Goal: Information Seeking & Learning: Check status

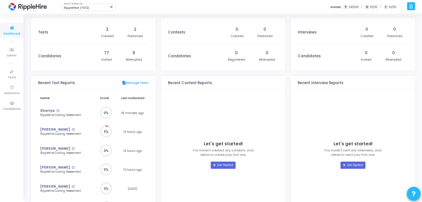
click at [412, 6] on icon at bounding box center [411, 6] width 4 height 6
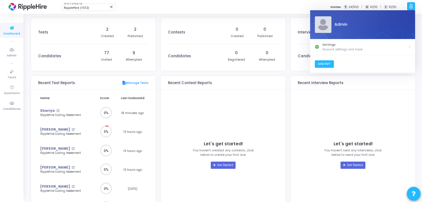
click at [326, 62] on link "Log Out" at bounding box center [324, 63] width 19 height 7
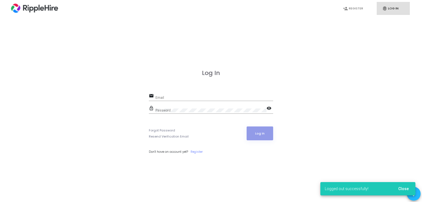
scroll to position [-47, 0]
click at [188, 97] on input "Email" at bounding box center [215, 98] width 118 height 4
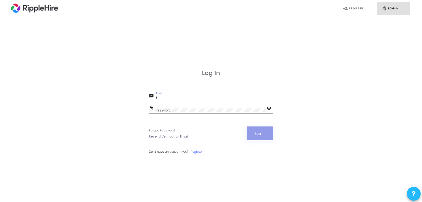
type input "ad"
paste input "[EMAIL_ADDRESS][DOMAIN_NAME]"
type input "[EMAIL_ADDRESS][DOMAIN_NAME]"
click at [208, 107] on div "Password" at bounding box center [211, 109] width 111 height 9
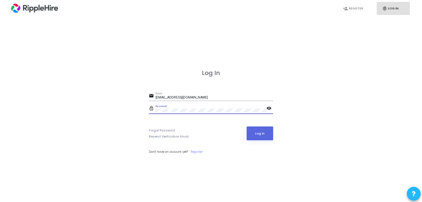
click at [247, 126] on button "Log In" at bounding box center [260, 133] width 27 height 14
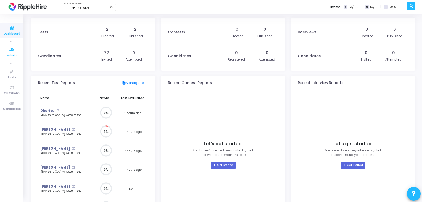
scroll to position [12, 6]
click at [10, 71] on icon at bounding box center [12, 71] width 12 height 7
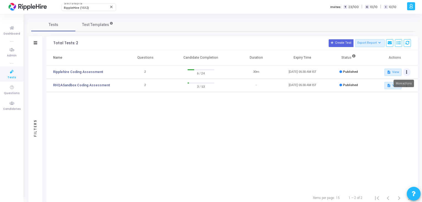
click at [405, 71] on button at bounding box center [407, 72] width 8 height 8
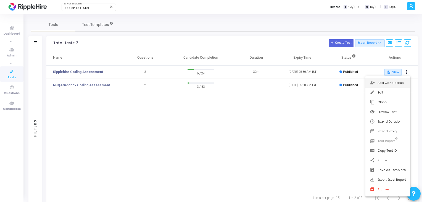
click at [392, 85] on button "person_add_alt Add Candidates" at bounding box center [388, 83] width 45 height 10
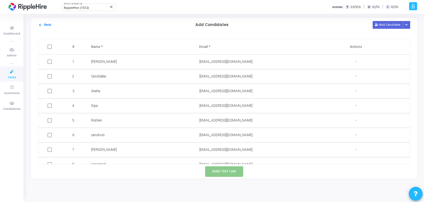
scroll to position [242, 0]
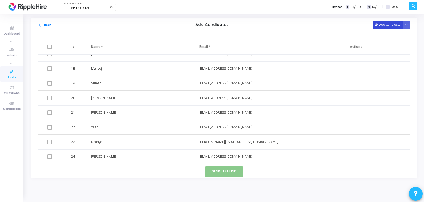
click at [387, 26] on button "Add Candidate" at bounding box center [388, 24] width 30 height 7
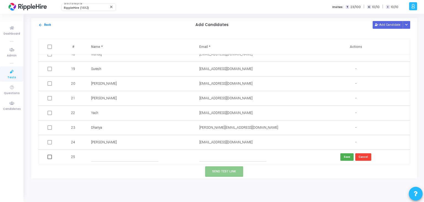
click at [114, 164] on div "# Name * Email * Actions 1 [PERSON_NAME] [PERSON_NAME][EMAIL_ADDRESS][DOMAIN_NA…" at bounding box center [224, 101] width 373 height 125
click at [119, 157] on input "text" at bounding box center [124, 156] width 67 height 9
type input "rohit"
type input "[EMAIL_ADDRESS][DOMAIN_NAME]"
click at [344, 154] on button "Save" at bounding box center [347, 156] width 13 height 7
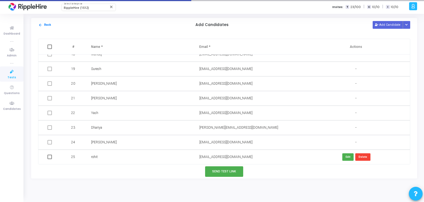
click at [52, 157] on td at bounding box center [50, 157] width 24 height 15
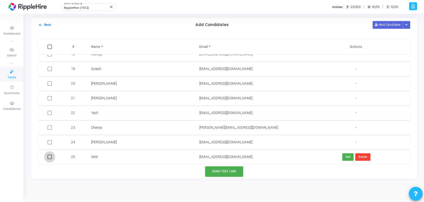
click at [48, 156] on span at bounding box center [50, 156] width 4 height 4
click at [49, 159] on input "checkbox" at bounding box center [49, 159] width 0 height 0
checkbox input "true"
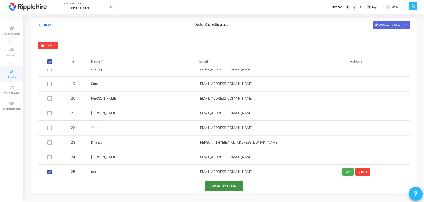
click at [227, 182] on button "Send Test Link" at bounding box center [224, 186] width 38 height 10
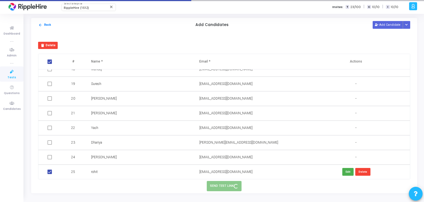
click at [220, 173] on span "[EMAIL_ADDRESS][DOMAIN_NAME]" at bounding box center [226, 172] width 53 height 4
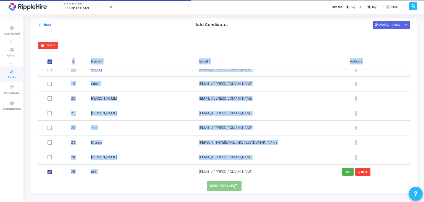
copy table "# Lore * Ipsum * Dolorsi 7 ametco adipiscingeli@seddoei.tem - 5 Incididun utlab…"
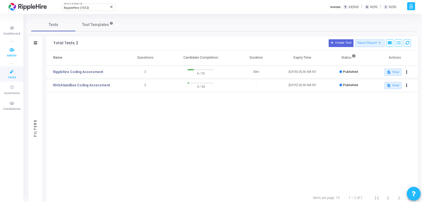
click at [12, 49] on icon at bounding box center [12, 49] width 12 height 7
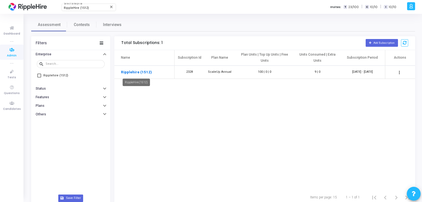
click at [144, 70] on link "Ripplehire (1512)" at bounding box center [136, 72] width 31 height 6
click at [144, 72] on link "Ripplehire (1512)" at bounding box center [136, 72] width 31 height 6
click at [17, 74] on icon at bounding box center [12, 71] width 12 height 7
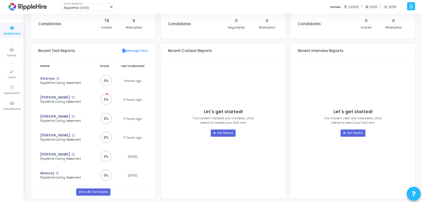
scroll to position [33, 0]
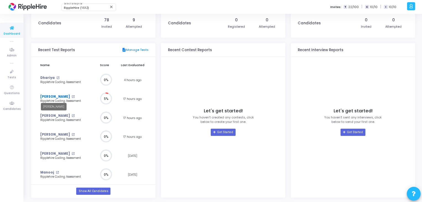
click at [53, 95] on link "[PERSON_NAME]" at bounding box center [55, 96] width 30 height 5
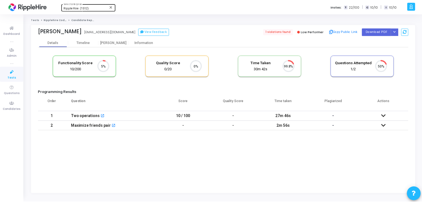
scroll to position [11, 14]
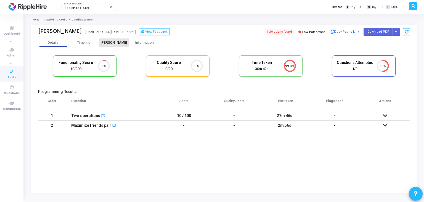
click at [103, 42] on div "Proctor" at bounding box center [114, 43] width 30 height 4
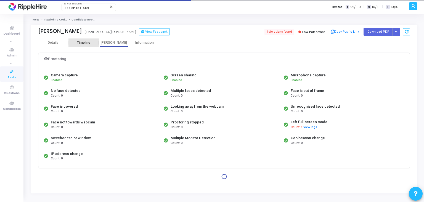
click at [78, 43] on div "Timeline" at bounding box center [83, 43] width 13 height 4
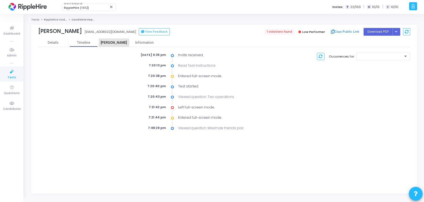
click at [112, 44] on div "Proctor" at bounding box center [114, 43] width 30 height 4
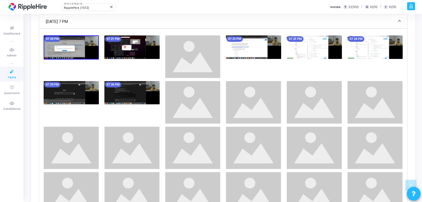
scroll to position [378, 0]
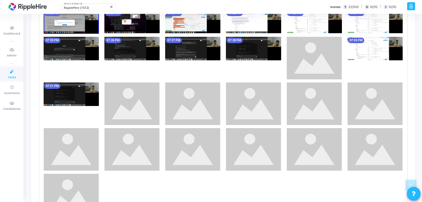
click at [133, 53] on img at bounding box center [131, 48] width 55 height 23
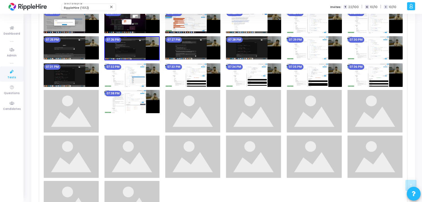
click at [140, 48] on img at bounding box center [131, 48] width 55 height 24
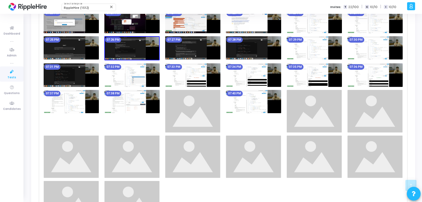
click at [182, 48] on img at bounding box center [192, 47] width 55 height 23
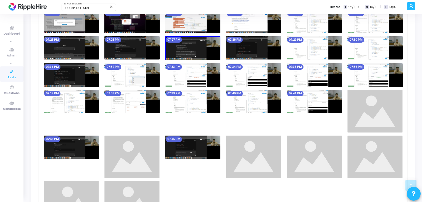
click at [182, 48] on img at bounding box center [192, 48] width 55 height 24
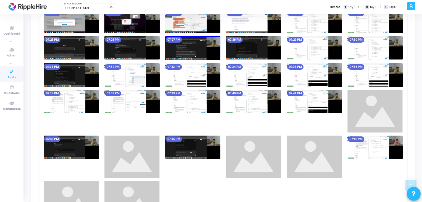
click at [182, 48] on img at bounding box center [192, 48] width 55 height 24
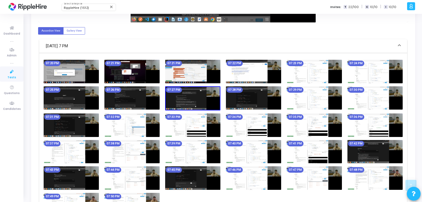
scroll to position [369, 0]
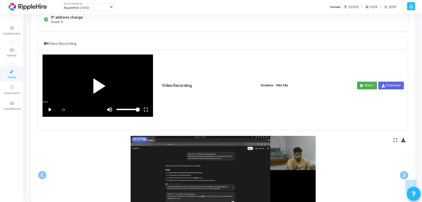
click at [77, 77] on div at bounding box center [98, 86] width 110 height 62
drag, startPoint x: 48, startPoint y: 101, endPoint x: 53, endPoint y: 102, distance: 5.3
click at [53, 102] on vg-player "1x" at bounding box center [98, 86] width 110 height 62
click at [48, 112] on vg-play-pause at bounding box center [50, 110] width 14 height 14
click at [54, 101] on div "scrub bar" at bounding box center [98, 101] width 110 height 1
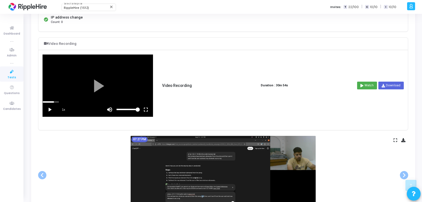
click at [50, 101] on div "scrub bar" at bounding box center [98, 101] width 110 height 1
click at [48, 112] on vg-play-pause at bounding box center [50, 110] width 14 height 14
click at [56, 101] on div "scrub bar" at bounding box center [98, 101] width 110 height 1
click at [60, 101] on div "scrub bar" at bounding box center [98, 101] width 110 height 1
click at [61, 101] on div "scrub bar" at bounding box center [98, 101] width 110 height 1
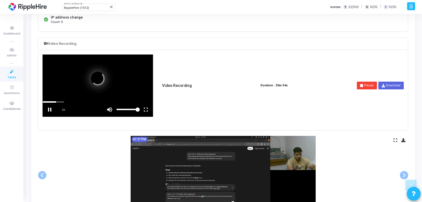
click at [62, 101] on div "scrub bar" at bounding box center [98, 101] width 110 height 1
click at [81, 85] on div at bounding box center [98, 86] width 110 height 62
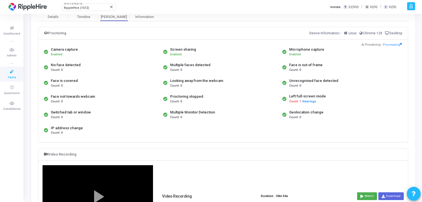
click at [58, 100] on span "Count: 0" at bounding box center [57, 101] width 12 height 5
click at [72, 95] on div "Face not towards webcam" at bounding box center [73, 97] width 44 height 6
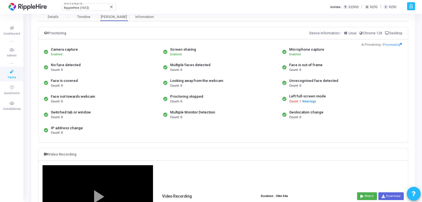
click at [60, 112] on div "Switched tab or window" at bounding box center [71, 112] width 40 height 6
click at [63, 112] on div "Switched tab or window" at bounding box center [71, 112] width 40 height 6
click at [57, 118] on span "Count: 0" at bounding box center [57, 117] width 12 height 5
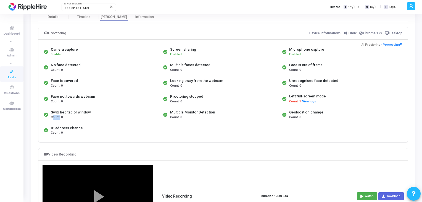
click at [57, 118] on span "Count: 0" at bounding box center [57, 117] width 12 height 5
click at [176, 98] on div "Proctoring stopped" at bounding box center [186, 97] width 33 height 6
click at [294, 95] on div "Left full-screen mode" at bounding box center [307, 96] width 37 height 6
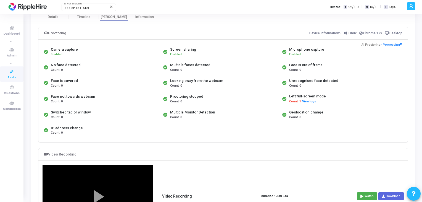
click at [296, 101] on span "Count: 1" at bounding box center [295, 101] width 12 height 5
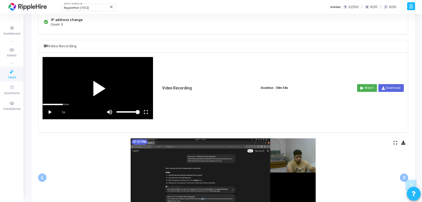
click at [98, 95] on div at bounding box center [98, 88] width 110 height 62
click at [53, 105] on vg-play-pause at bounding box center [50, 112] width 14 height 14
click at [57, 105] on span "1x" at bounding box center [64, 112] width 14 height 14
click at [52, 102] on div at bounding box center [98, 88] width 110 height 62
click at [53, 104] on div "scrub bar" at bounding box center [98, 104] width 110 height 1
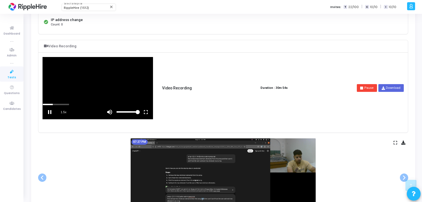
click at [62, 104] on div "scrub bar" at bounding box center [98, 104] width 110 height 1
click at [65, 104] on div "scrub bar" at bounding box center [98, 104] width 110 height 1
click at [67, 104] on div "scrub bar" at bounding box center [98, 104] width 110 height 1
click at [91, 82] on div at bounding box center [98, 88] width 110 height 62
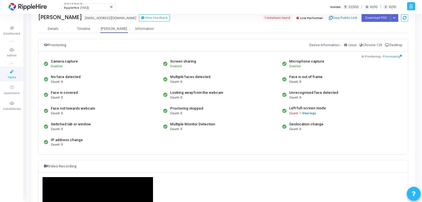
scroll to position [10, 0]
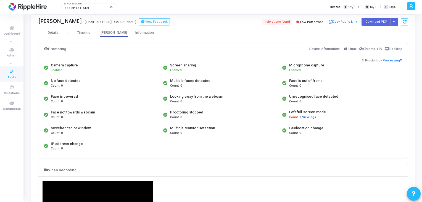
click at [318, 20] on span "Low Performer" at bounding box center [311, 22] width 23 height 4
click at [279, 21] on span "1 violations found" at bounding box center [277, 22] width 30 height 6
click at [298, 118] on span "Count: 1" at bounding box center [295, 117] width 12 height 5
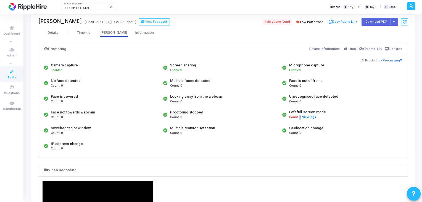
click at [298, 118] on span "Count: 1" at bounding box center [295, 117] width 12 height 5
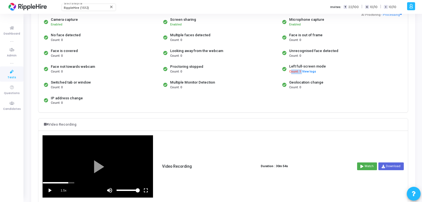
scroll to position [10, 0]
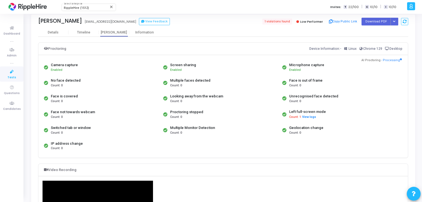
click at [311, 80] on div "Face is out of frame" at bounding box center [305, 81] width 33 height 6
click at [193, 79] on div "Multiple faces detected" at bounding box center [190, 81] width 40 height 6
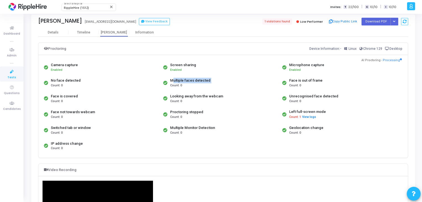
click at [193, 79] on div "Multiple faces detected" at bounding box center [190, 81] width 40 height 6
click at [70, 100] on div "Count: 0" at bounding box center [64, 101] width 27 height 5
click at [70, 99] on div "Count: 0" at bounding box center [64, 101] width 27 height 5
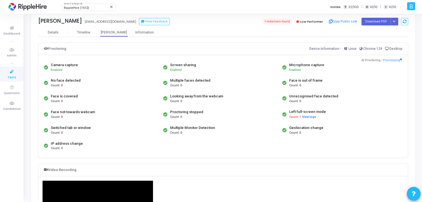
click at [70, 98] on div "Face is covered" at bounding box center [64, 96] width 27 height 6
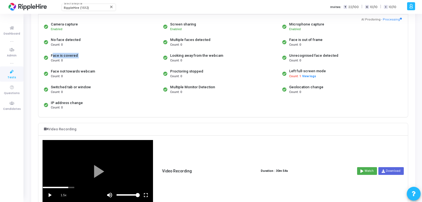
scroll to position [51, 0]
click at [334, 142] on div "1.5x Video Recording Duration : 30m 54s Watch Download" at bounding box center [223, 171] width 361 height 62
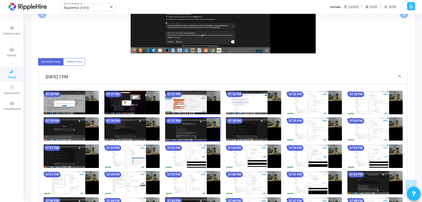
scroll to position [369, 0]
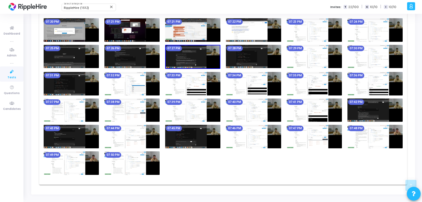
click at [211, 82] on img at bounding box center [192, 83] width 55 height 23
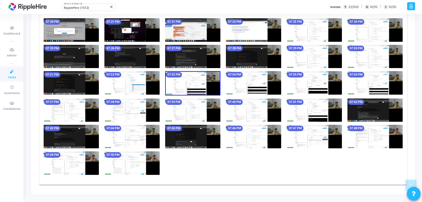
click at [213, 78] on img at bounding box center [192, 83] width 55 height 24
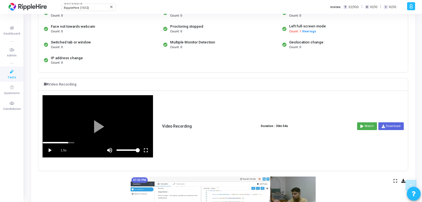
scroll to position [9, 0]
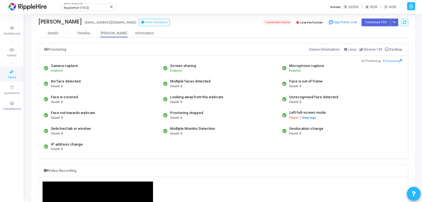
click at [176, 98] on div "Looking away from the webcam" at bounding box center [196, 97] width 53 height 6
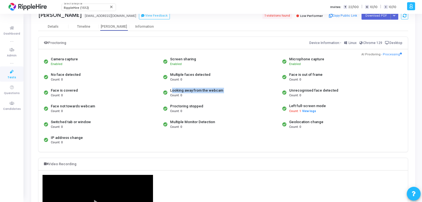
scroll to position [16, 0]
click at [140, 23] on div "Information" at bounding box center [144, 27] width 30 height 8
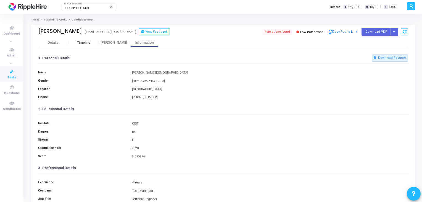
click at [96, 45] on div "Timeline" at bounding box center [84, 42] width 30 height 8
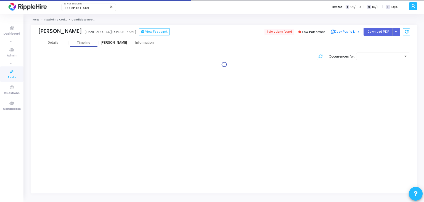
click at [115, 43] on div "Proctor" at bounding box center [114, 43] width 30 height 4
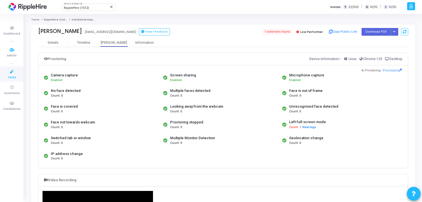
click at [50, 44] on div "Details" at bounding box center [53, 43] width 11 height 4
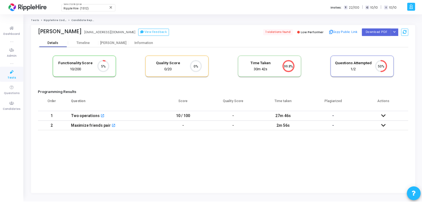
scroll to position [2, 2]
click at [68, 62] on h5 "Functionality Score" at bounding box center [75, 62] width 37 height 5
click at [75, 70] on div "10/200" at bounding box center [75, 68] width 37 height 5
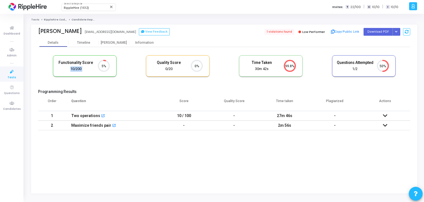
click at [75, 70] on div "10/200" at bounding box center [75, 68] width 37 height 5
click at [166, 65] on div "Quality Score 0/20" at bounding box center [169, 65] width 37 height 11
click at [170, 68] on div "0/20" at bounding box center [169, 68] width 37 height 5
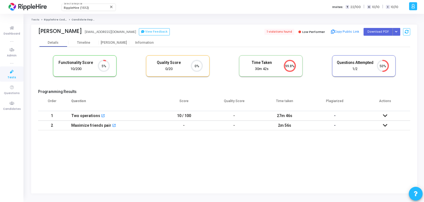
click at [260, 68] on div "30m 42s" at bounding box center [262, 68] width 37 height 5
click at [353, 68] on div "1/2" at bounding box center [355, 68] width 37 height 5
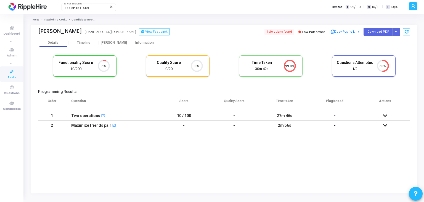
click at [390, 113] on td at bounding box center [385, 116] width 50 height 10
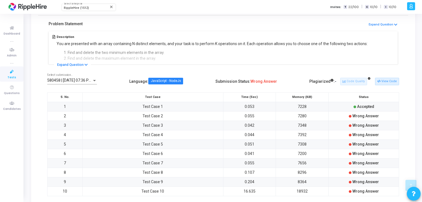
scroll to position [105, 0]
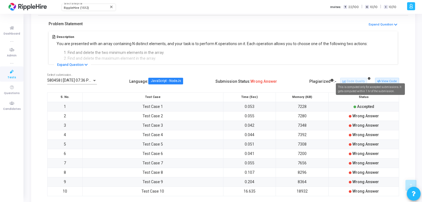
click at [350, 81] on mat-tooltip-component "This is computed only for accepted submissions. It gets computed within 1 hr of…" at bounding box center [370, 88] width 77 height 19
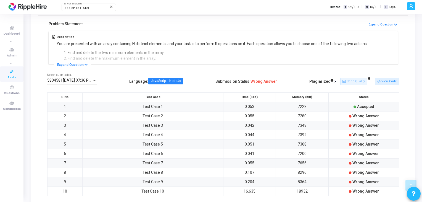
click at [349, 74] on div "580458 | 18 Aug, 2025 07:36 PM IST (Best) Select submission.. Language : JavaSc…" at bounding box center [223, 82] width 352 height 16
click at [380, 83] on button "View Code" at bounding box center [387, 81] width 24 height 7
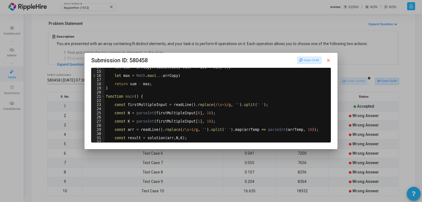
scroll to position [0, 0]
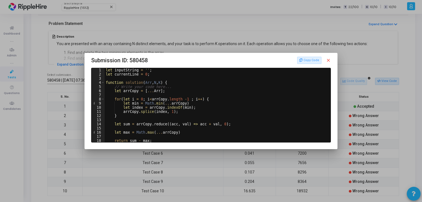
click at [335, 61] on mat-dialog-container "Submission ID: 580458 Copy Code close 1 2 3 4 5 6 7 8 9 10 11 12 13 14 15 16 17…" at bounding box center [211, 101] width 253 height 96
click at [332, 60] on mat-dialog-container "Submission ID: 580458 Copy Code close 1 2 3 4 5 6 7 8 9 10 11 12 13 14 15 16 17…" at bounding box center [211, 101] width 253 height 96
click at [329, 59] on mat-icon "close" at bounding box center [328, 60] width 5 height 5
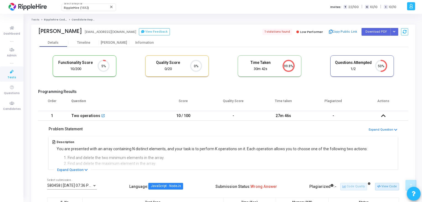
scroll to position [105, 0]
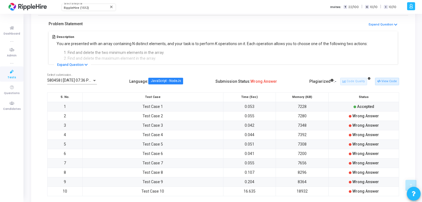
click at [319, 80] on div "Plagiarized : -" at bounding box center [323, 81] width 27 height 9
click at [334, 80] on icon at bounding box center [332, 80] width 3 height 3
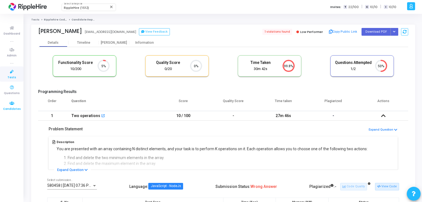
click at [9, 106] on icon at bounding box center [12, 103] width 12 height 7
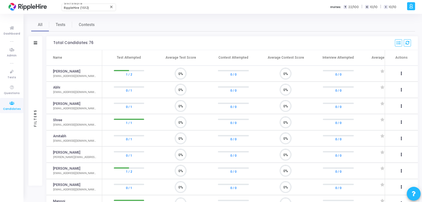
scroll to position [11, 14]
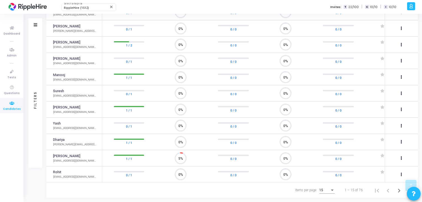
click at [332, 194] on div "15" at bounding box center [326, 191] width 15 height 14
click at [331, 190] on div "Items per page:" at bounding box center [332, 190] width 5 height 4
click at [328, 168] on span "30" at bounding box center [327, 167] width 15 height 10
click at [334, 190] on div "Items per page:" at bounding box center [332, 190] width 3 height 1
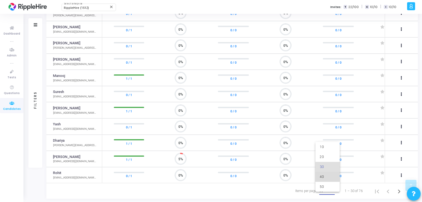
click at [324, 180] on span "40" at bounding box center [327, 177] width 15 height 10
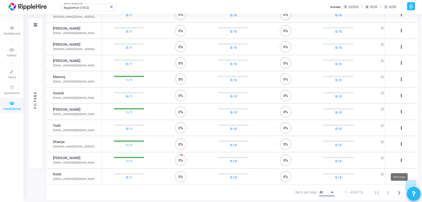
click at [397, 189] on icon "Next page" at bounding box center [399, 193] width 8 height 8
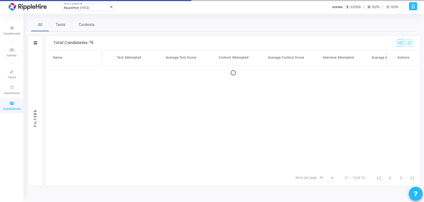
click at [397, 189] on div "Filters Filters Candidate Name/Email search Test Attempted Contest Attempted In…" at bounding box center [224, 117] width 386 height 162
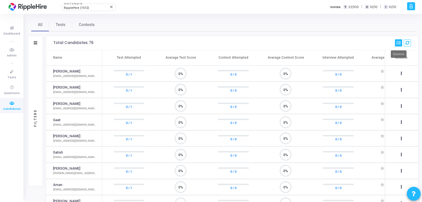
click at [399, 44] on icon at bounding box center [399, 43] width 4 height 4
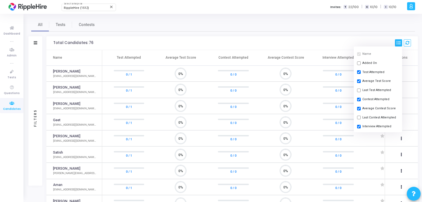
click at [328, 42] on h3 "Total Candidates: 76 Name Added On Test Attempted Average Test Score Last Test …" at bounding box center [232, 42] width 358 height 7
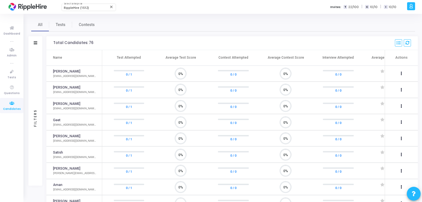
click at [38, 46] on div "Filters" at bounding box center [35, 43] width 14 height 14
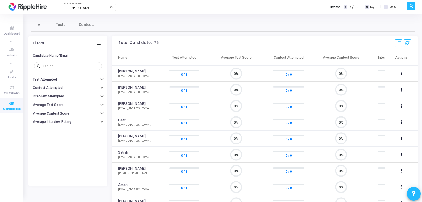
click at [36, 44] on div "Filters" at bounding box center [38, 43] width 11 height 4
click at [55, 68] on div at bounding box center [71, 65] width 57 height 9
type input "jai"
